Goal: Answer question/provide support

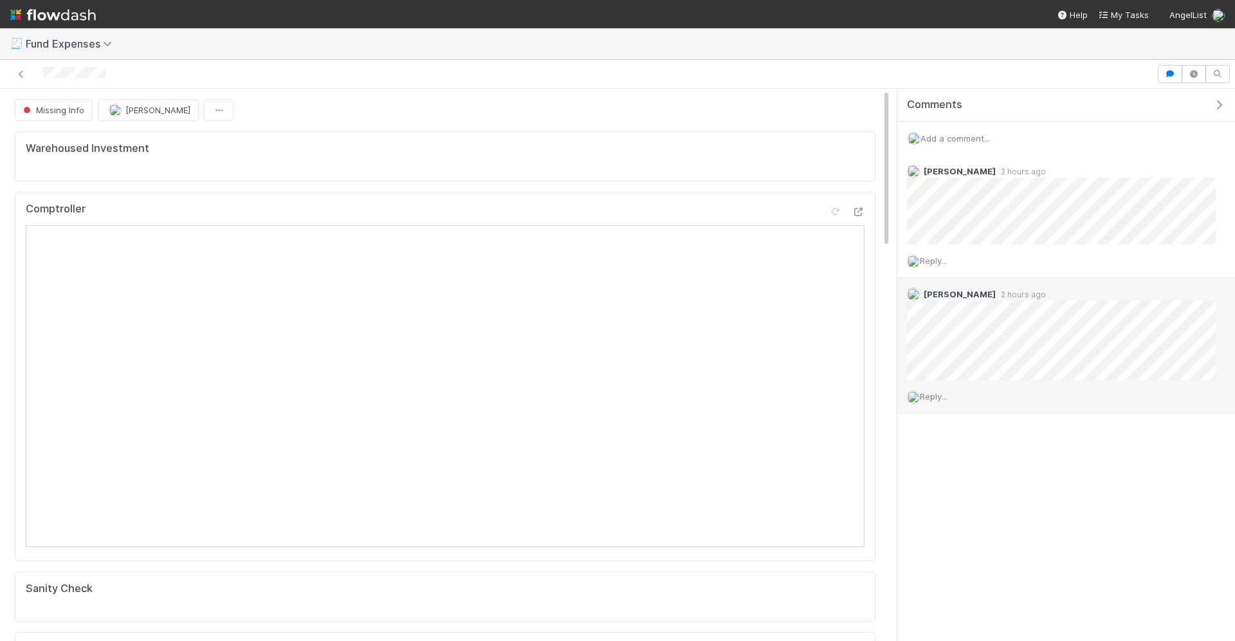
click at [936, 397] on span "Reply..." at bounding box center [934, 396] width 28 height 10
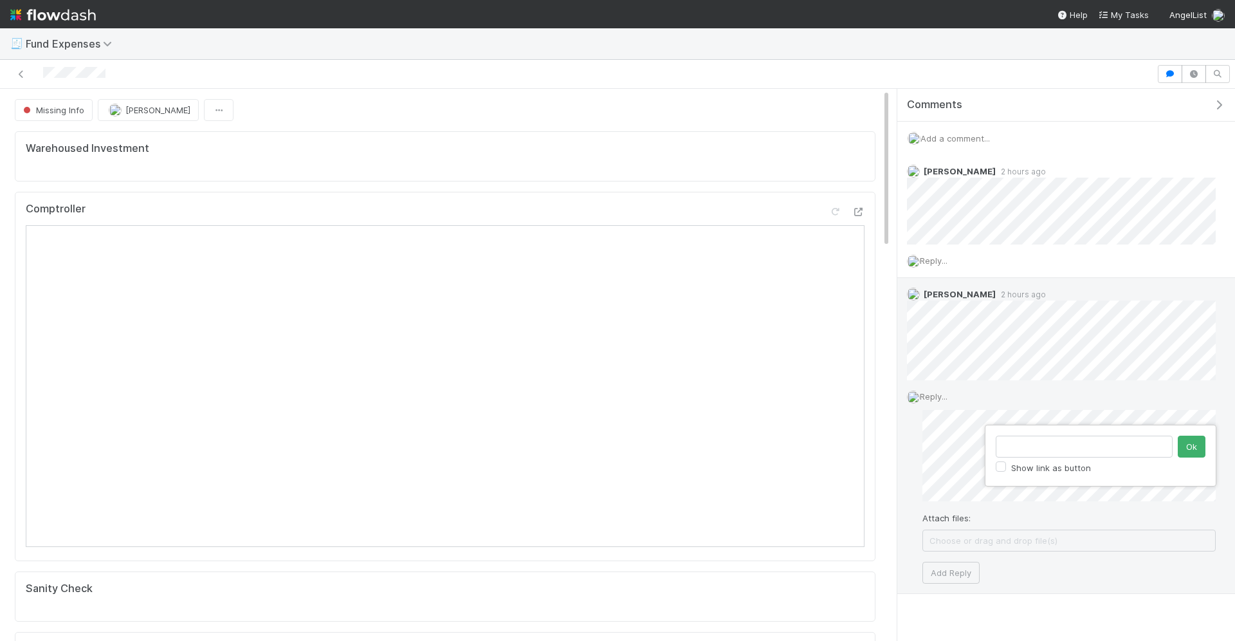
type input "https://treasury.internal.angellist.com/v/customer_accounts/687c7f99d4f745d6a73…"
click button "Ok" at bounding box center [1192, 446] width 28 height 22
click at [954, 564] on button "Add Reply" at bounding box center [950, 572] width 57 height 22
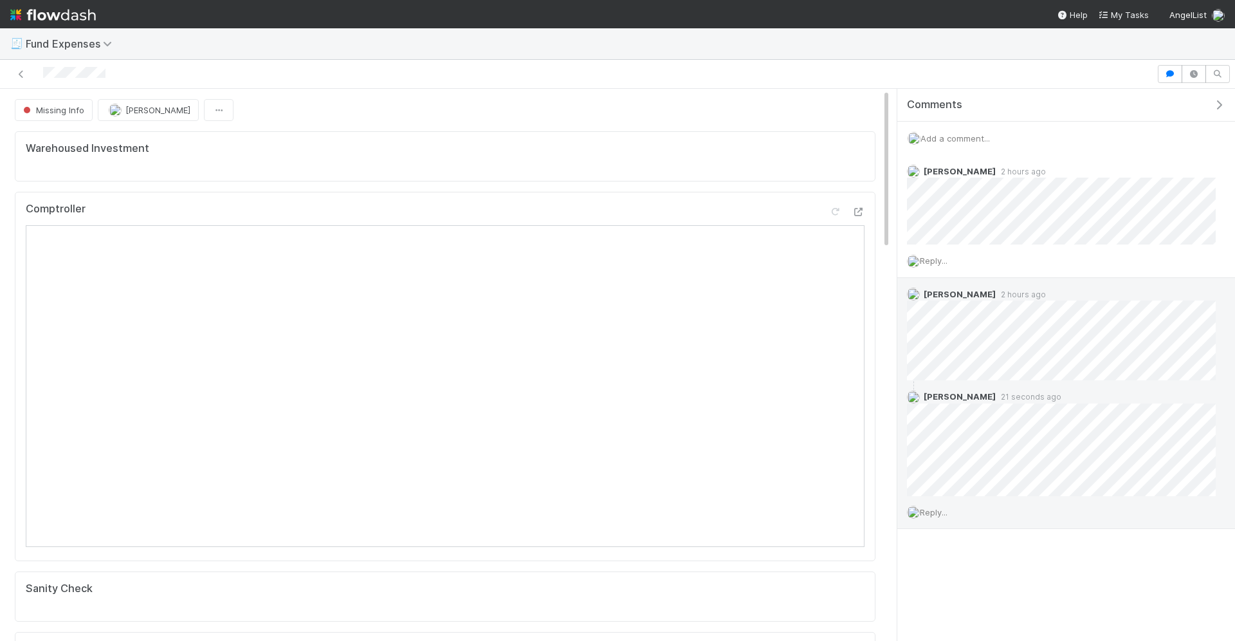
click at [74, 15] on img at bounding box center [53, 15] width 86 height 22
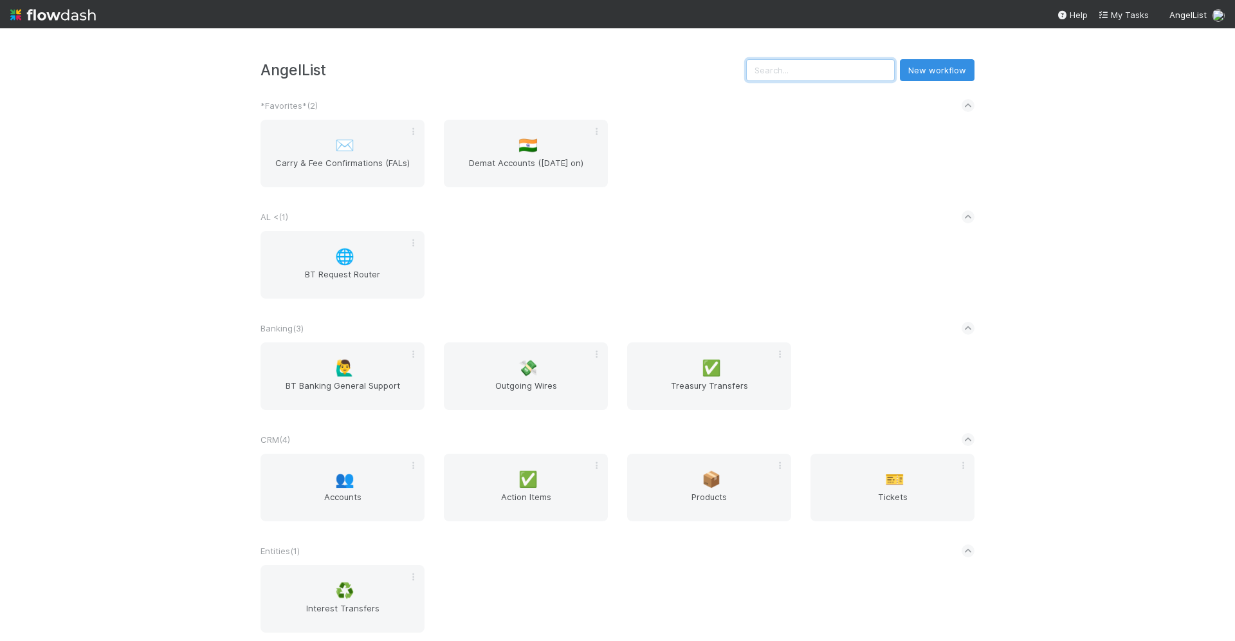
click at [841, 61] on input "text" at bounding box center [820, 70] width 149 height 22
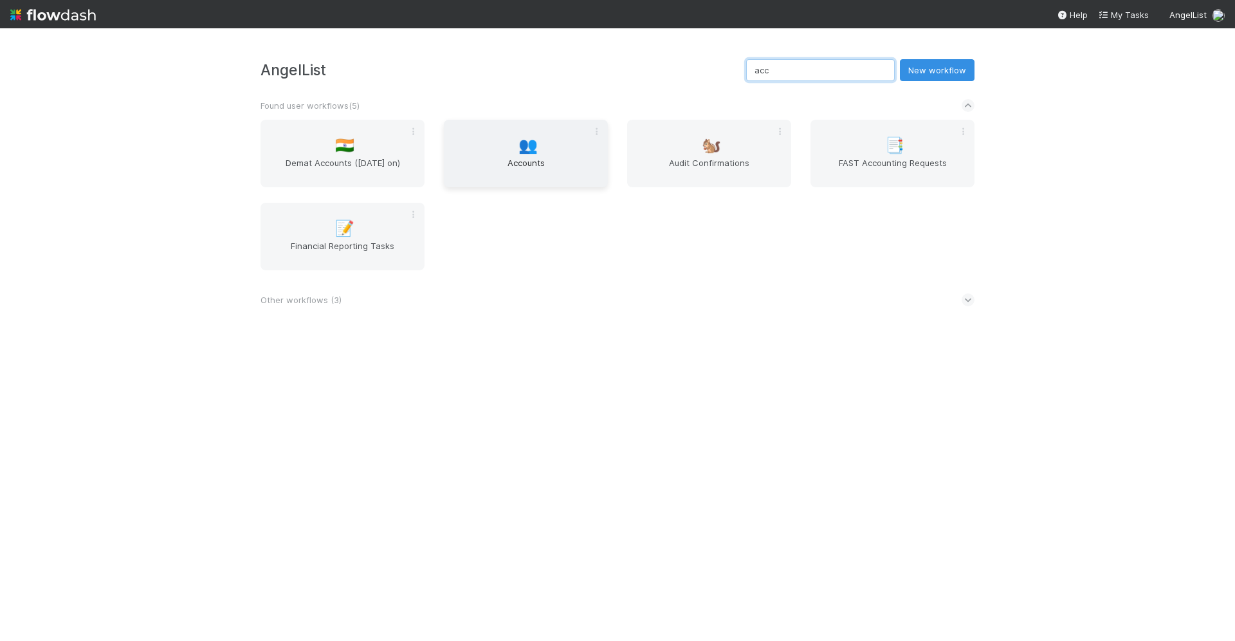
type input "acc"
click at [551, 170] on span "Accounts" at bounding box center [526, 169] width 154 height 26
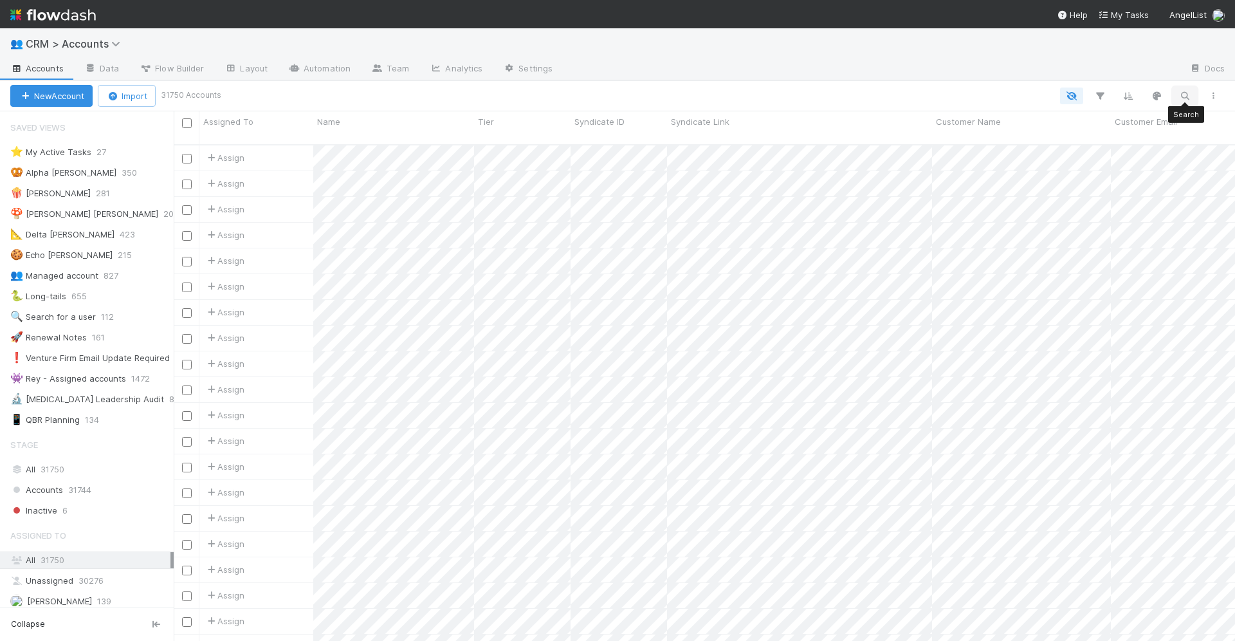
click at [1183, 97] on icon "button" at bounding box center [1184, 96] width 13 height 12
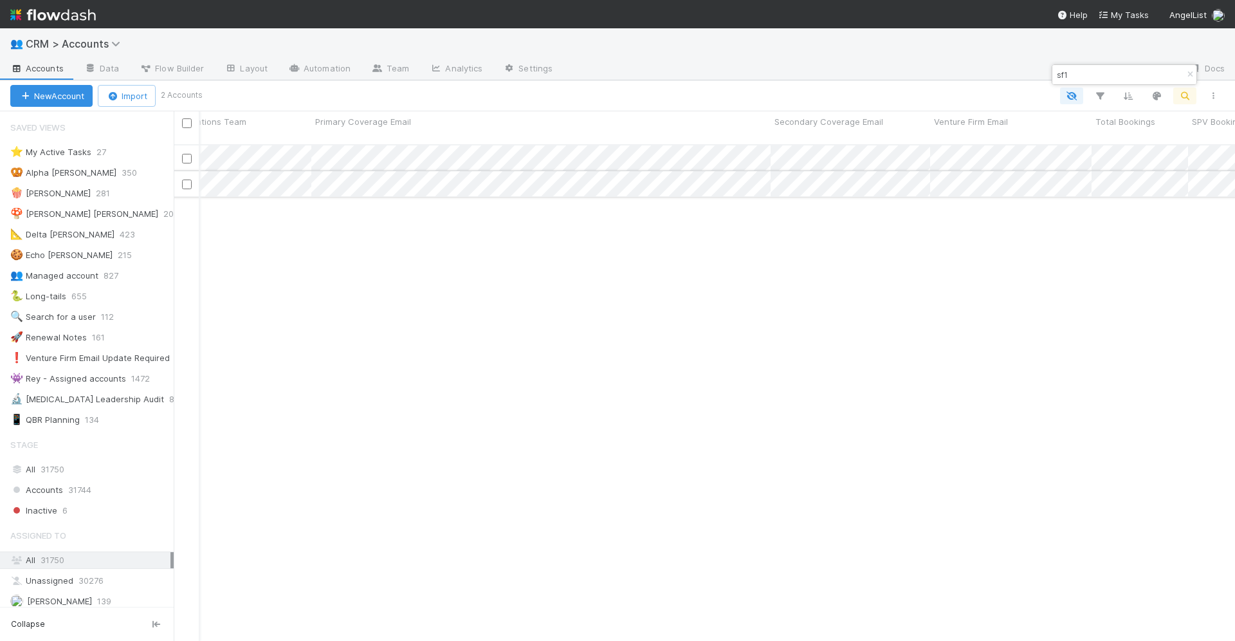
scroll to position [0, 1625]
type input "sf1"
